Goal: Transaction & Acquisition: Purchase product/service

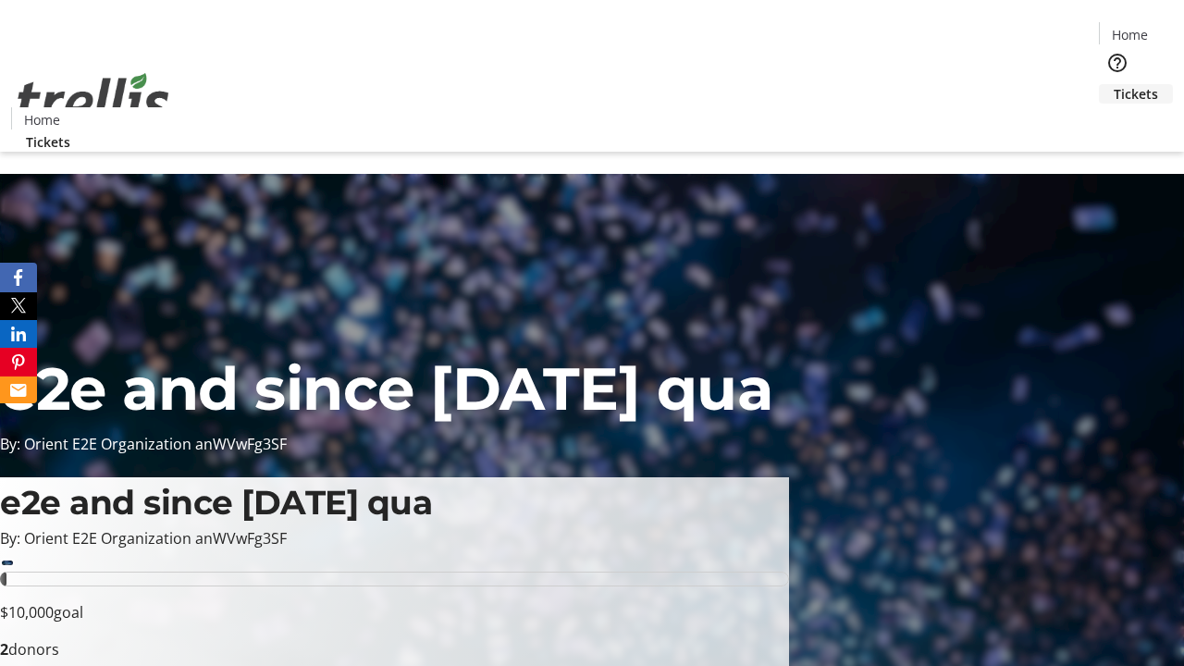
click at [1114, 84] on span "Tickets" at bounding box center [1136, 93] width 44 height 19
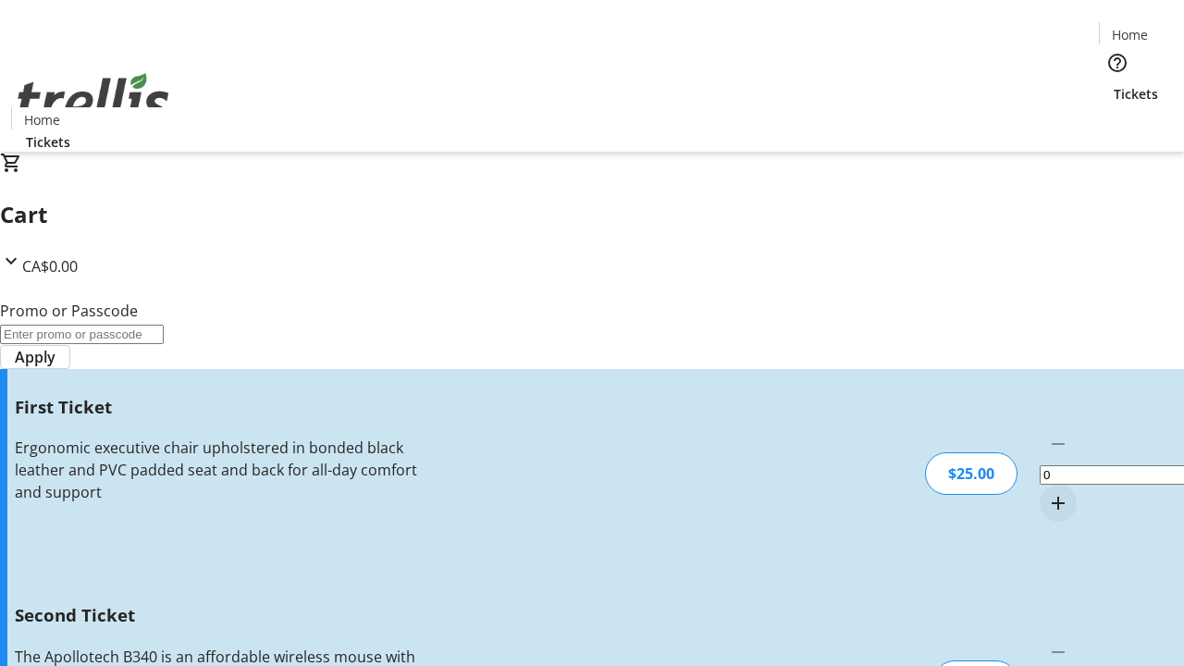
click at [1047, 492] on mat-icon "Increment by one" at bounding box center [1058, 503] width 22 height 22
type input "1"
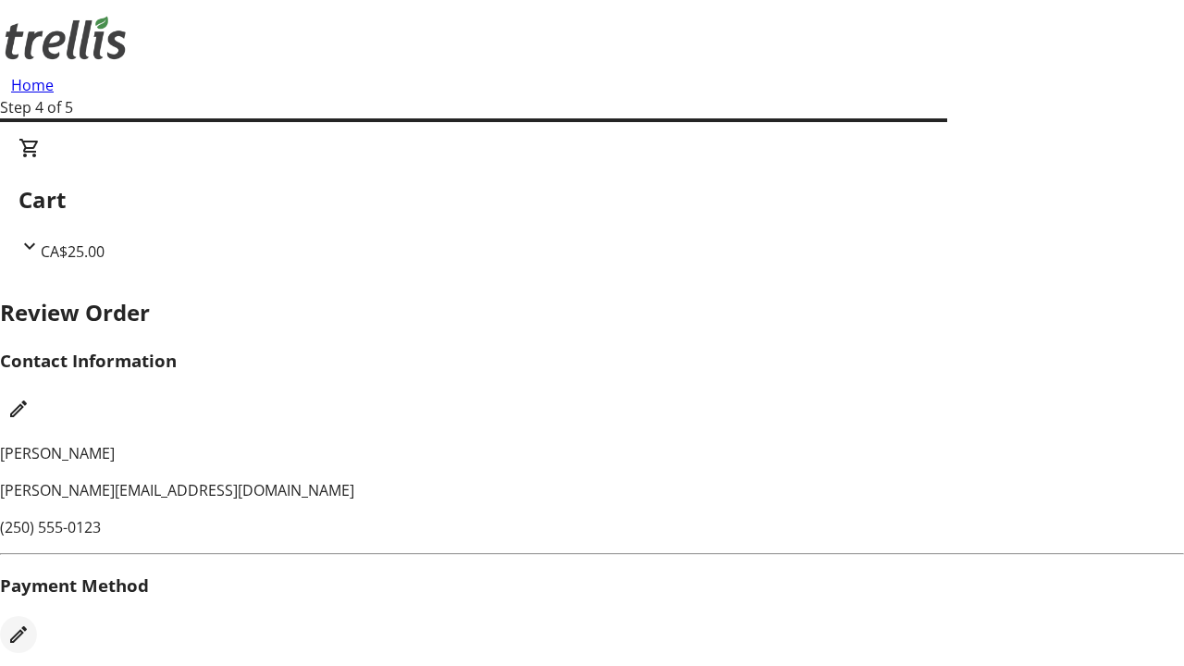
click at [30, 623] on mat-icon "Edit Payment Method" at bounding box center [18, 634] width 22 height 22
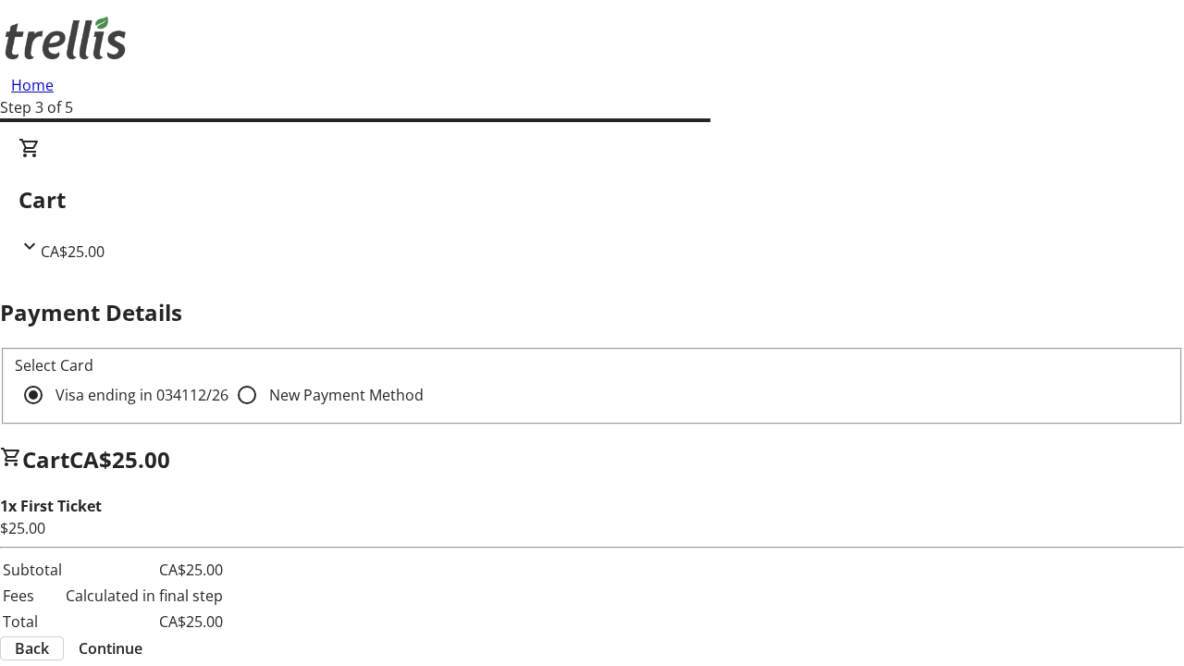
click at [228, 376] on input "New Payment Method" at bounding box center [246, 394] width 37 height 37
radio input "true"
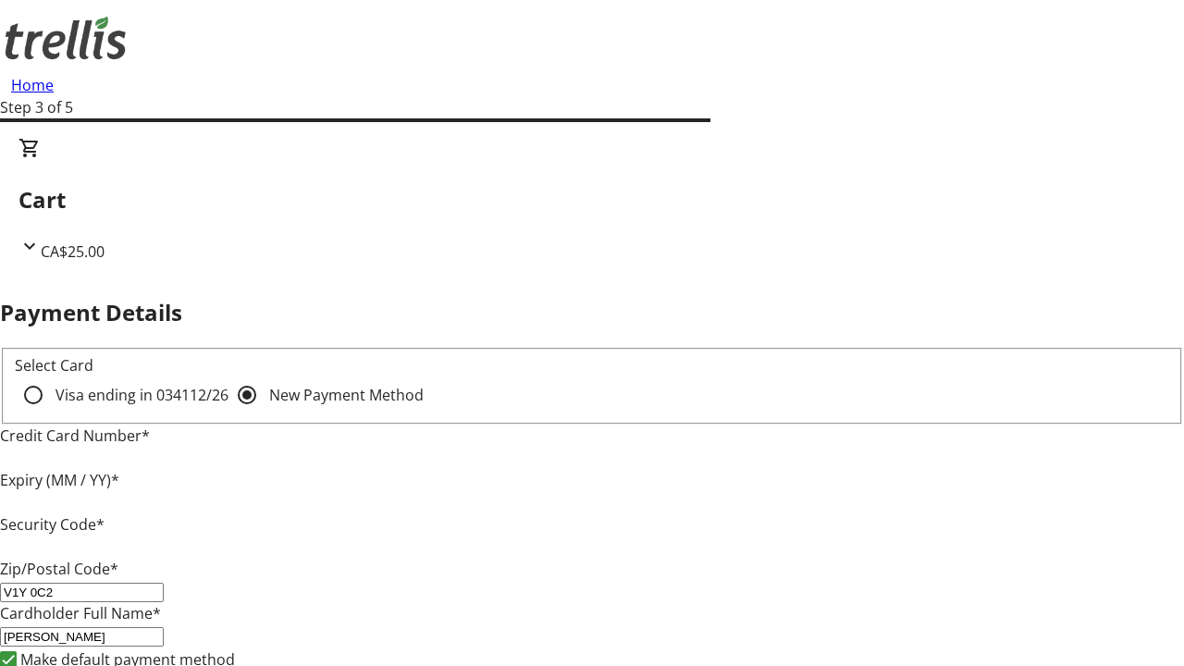
type input "V1Y 0C2"
